Goal: Information Seeking & Learning: Check status

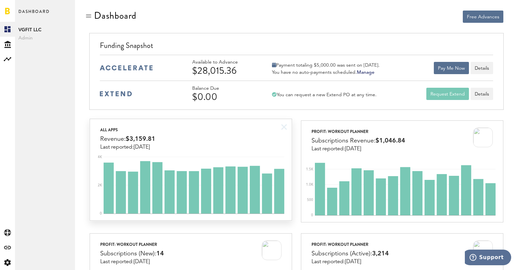
click at [230, 140] on div "All apps Revenue: $3,159.81 Last reported: [DATE]" at bounding box center [190, 134] width 201 height 31
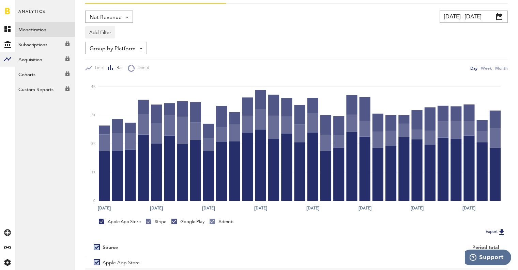
scroll to position [79, 0]
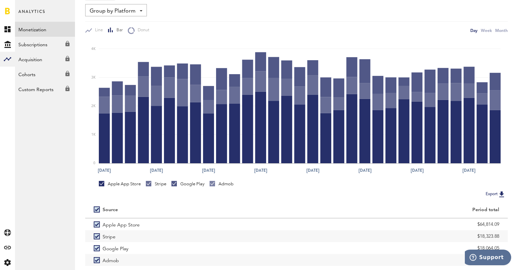
click at [159, 181] on div "Apple App Store Stripe Google Play Admob" at bounding box center [296, 183] width 422 height 13
click at [170, 182] on div "Apple App Store Stripe Google Play Admob" at bounding box center [301, 185] width 404 height 9
click at [180, 183] on div "Google Play" at bounding box center [187, 184] width 33 height 6
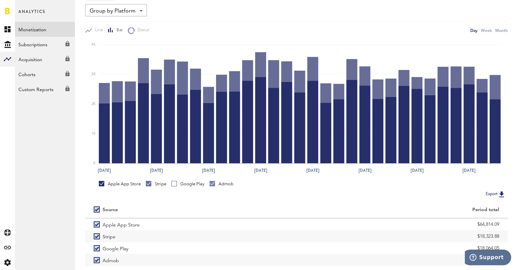
click at [149, 186] on div at bounding box center [148, 183] width 5 height 5
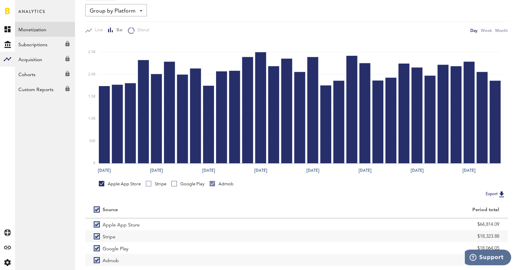
click at [218, 183] on div "Admob" at bounding box center [221, 184] width 24 height 6
click at [157, 184] on div "Stripe" at bounding box center [156, 184] width 20 height 6
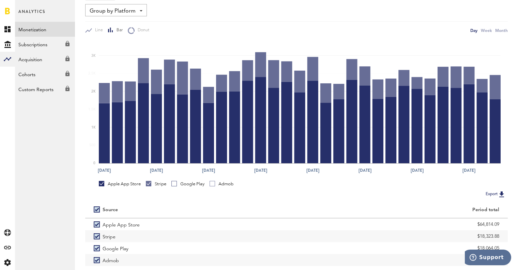
click at [129, 186] on div "Apple App Store" at bounding box center [120, 184] width 42 height 6
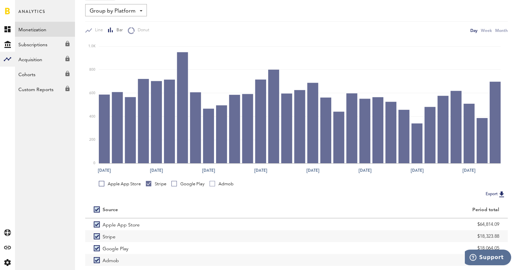
click at [183, 183] on div "Google Play" at bounding box center [187, 184] width 33 height 6
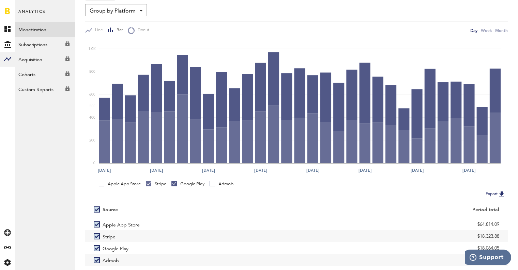
click at [157, 184] on div "Stripe" at bounding box center [156, 184] width 20 height 6
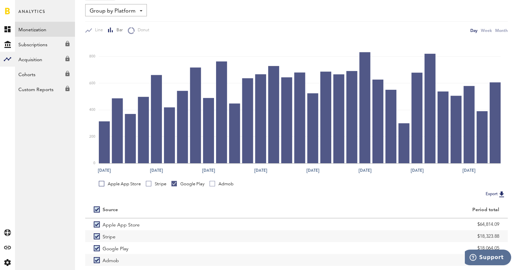
click at [157, 184] on div "Stripe" at bounding box center [156, 184] width 20 height 6
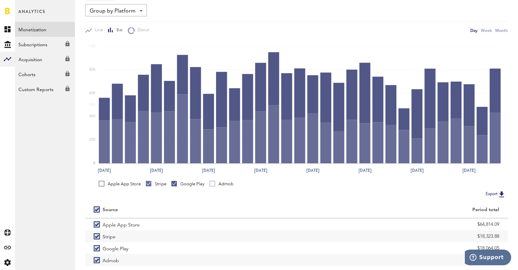
click at [125, 183] on div "Apple App Store" at bounding box center [120, 184] width 42 height 6
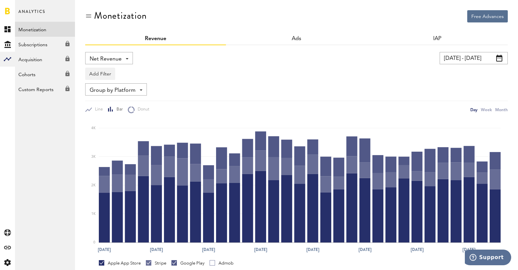
scroll to position [0, 0]
click at [6, 13] on link at bounding box center [7, 10] width 5 height 7
